Goal: Task Accomplishment & Management: Complete application form

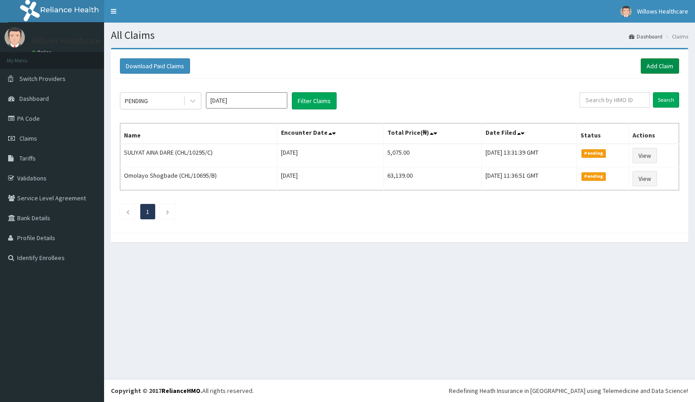
click at [657, 63] on link "Add Claim" at bounding box center [660, 65] width 38 height 15
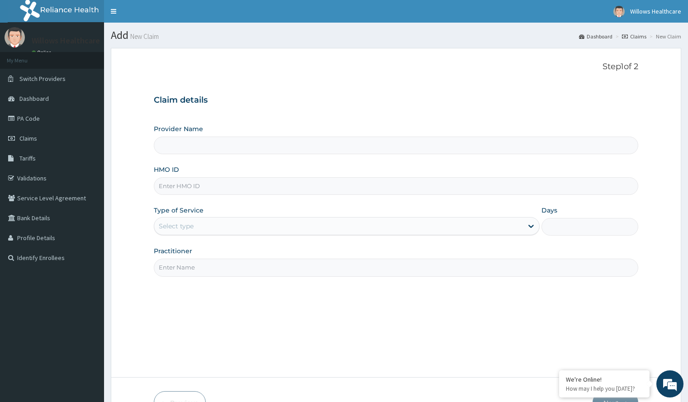
click at [210, 184] on input "HMO ID" at bounding box center [396, 186] width 484 height 18
type input "Willows Healthcare Ltd"
type input "OHT/12626/A"
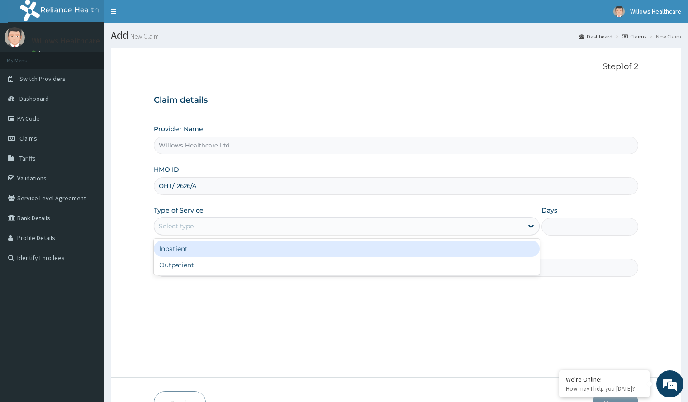
click at [235, 226] on div "Select type" at bounding box center [338, 226] width 369 height 14
